Goal: Information Seeking & Learning: Learn about a topic

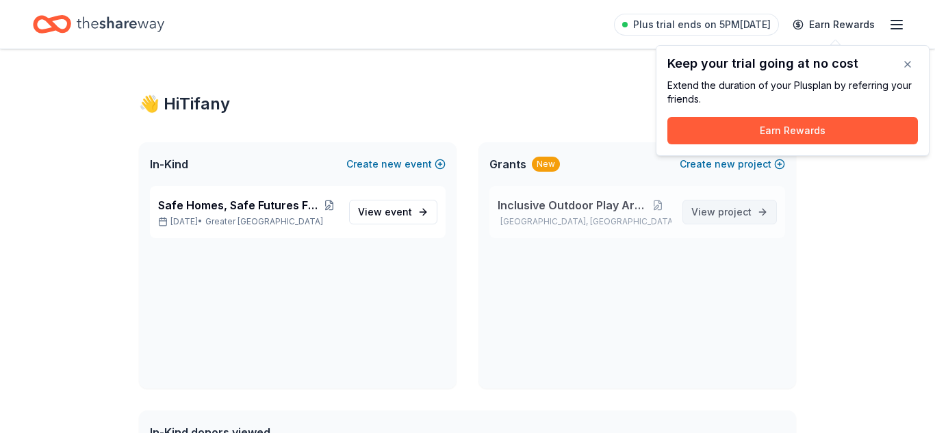
click at [687, 214] on link "View project" at bounding box center [729, 212] width 94 height 25
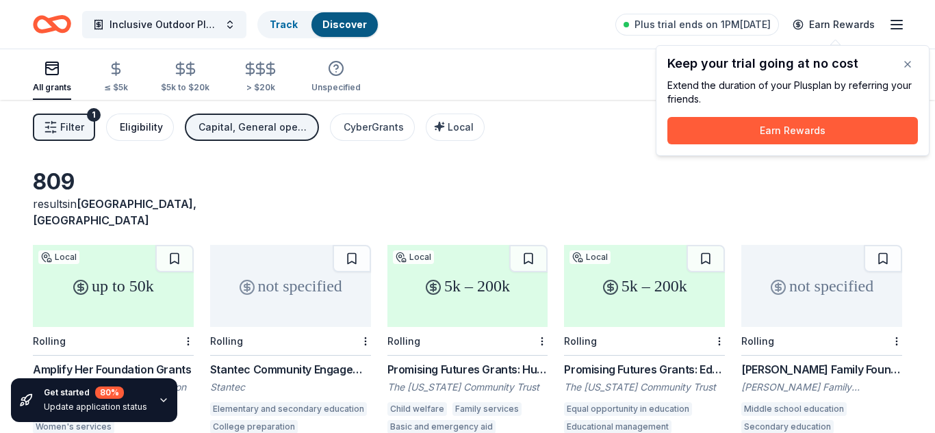
click at [135, 122] on div "Eligibility" at bounding box center [141, 127] width 43 height 16
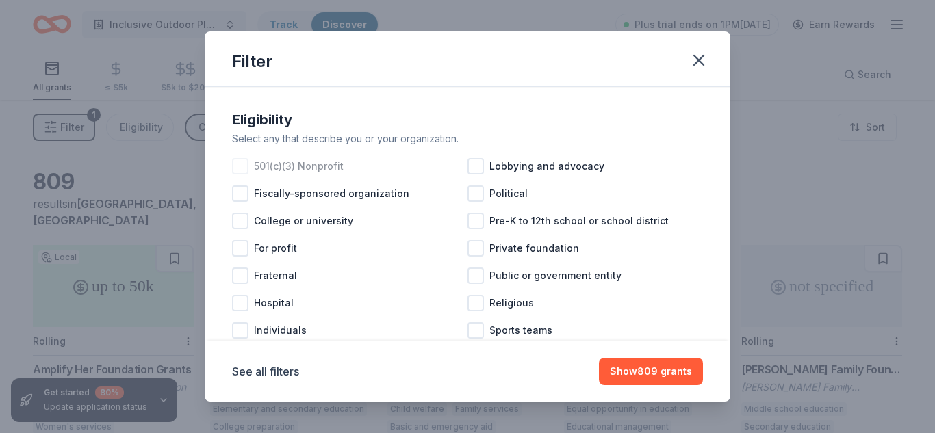
click at [240, 164] on div at bounding box center [240, 166] width 16 height 16
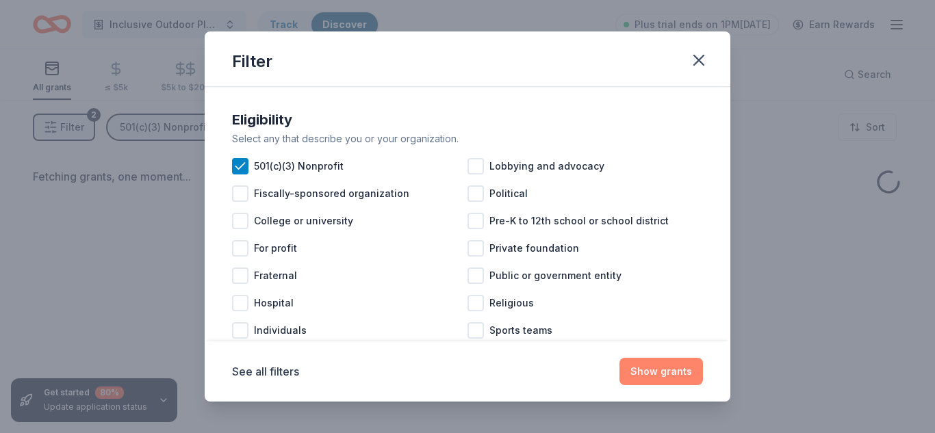
click at [649, 371] on button "Show grants" at bounding box center [660, 371] width 83 height 27
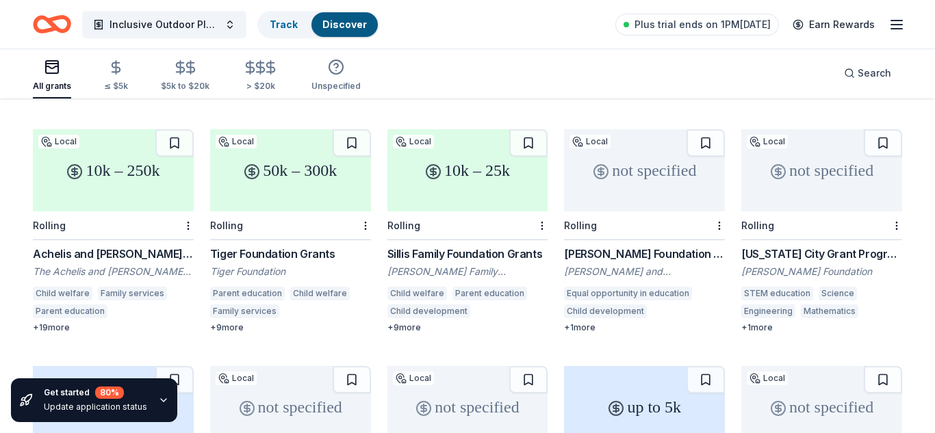
scroll to position [580, 0]
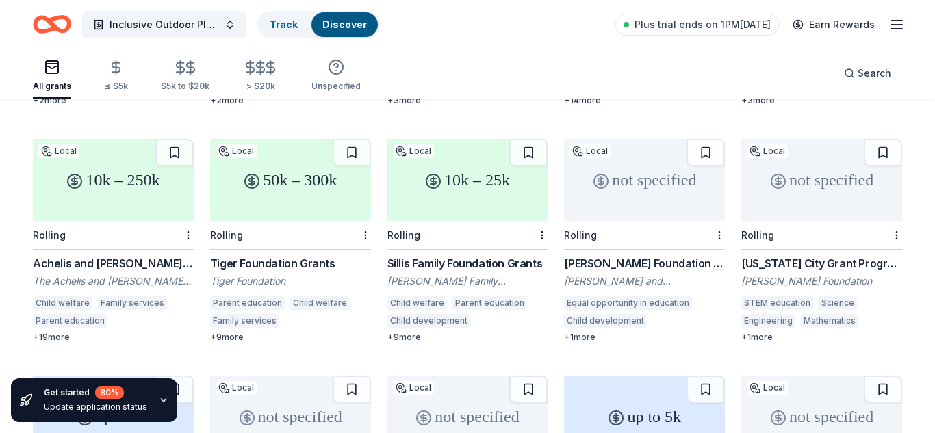
click at [763, 255] on div "[US_STATE] City Grant Program" at bounding box center [821, 263] width 161 height 16
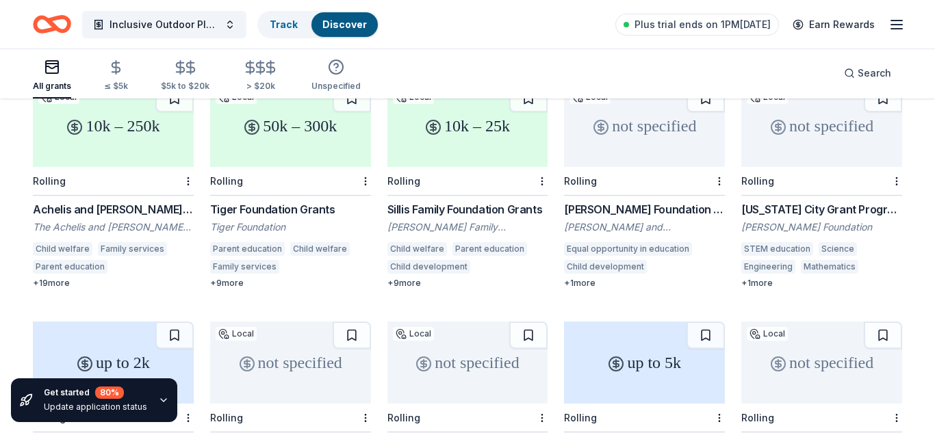
scroll to position [620, 0]
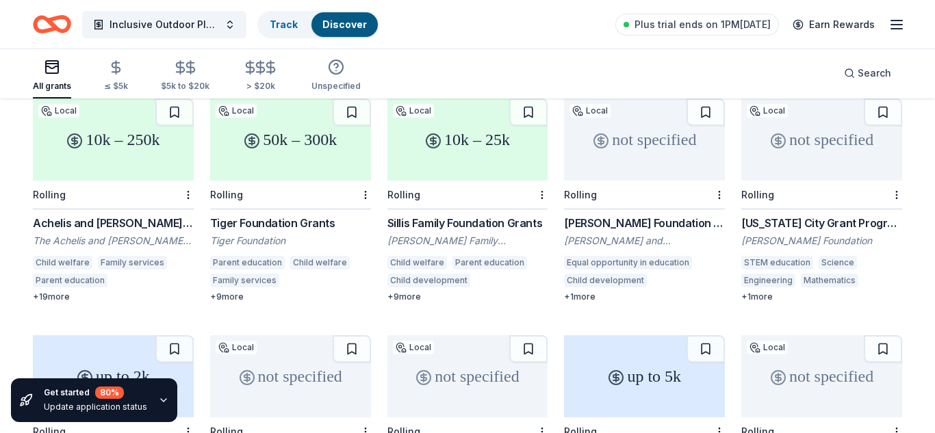
click at [286, 215] on div "Tiger Foundation Grants" at bounding box center [290, 223] width 161 height 16
click at [315, 215] on div "Tiger Foundation Grants" at bounding box center [290, 223] width 161 height 16
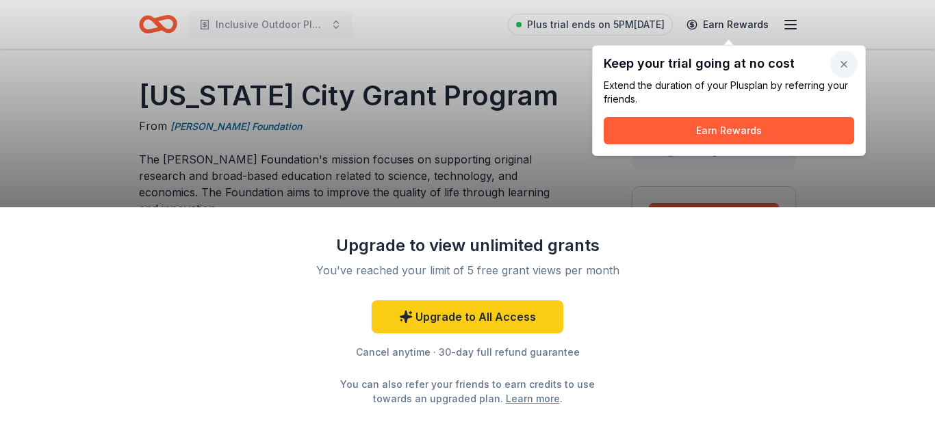
click at [842, 63] on button "button" at bounding box center [843, 64] width 27 height 27
